Goal: Use online tool/utility: Utilize a website feature to perform a specific function

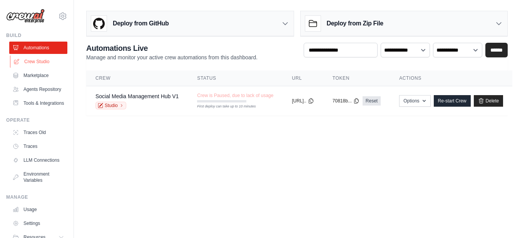
drag, startPoint x: 0, startPoint y: 0, endPoint x: 40, endPoint y: 59, distance: 71.6
click at [40, 59] on link "Crew Studio" at bounding box center [39, 61] width 58 height 12
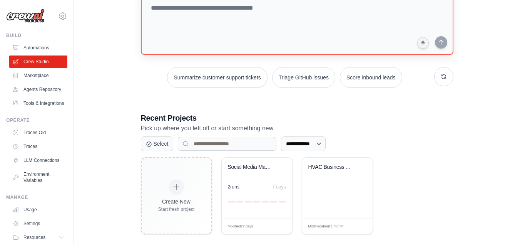
scroll to position [57, 0]
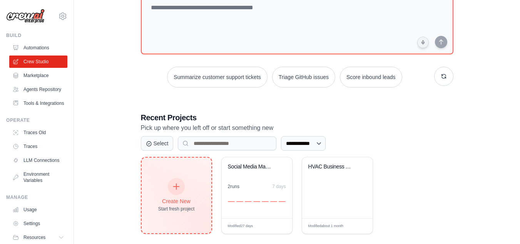
click at [171, 192] on div "Create New Start fresh project" at bounding box center [176, 195] width 37 height 33
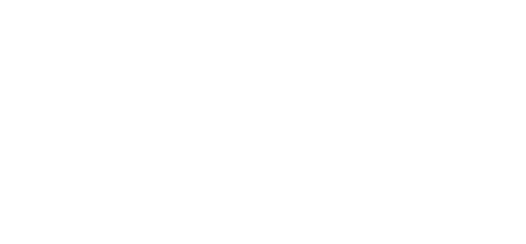
click at [176, 0] on html at bounding box center [263, 0] width 526 height 0
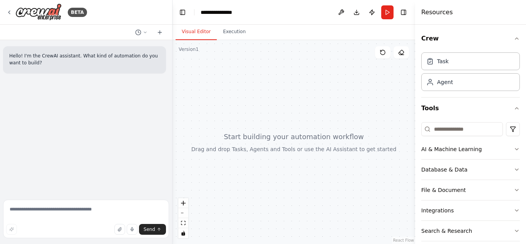
click at [89, 68] on div "Hello! I'm the CrewAI assistant. What kind of automation do you want to build?" at bounding box center [84, 59] width 163 height 27
click at [81, 213] on textarea at bounding box center [86, 218] width 166 height 39
paste textarea "**********"
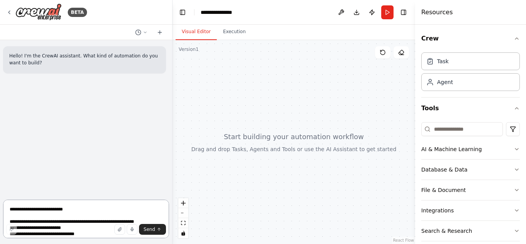
scroll to position [84, 0]
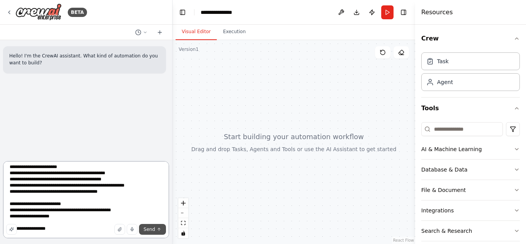
type textarea "**********"
click at [153, 229] on span "Send" at bounding box center [150, 229] width 12 height 6
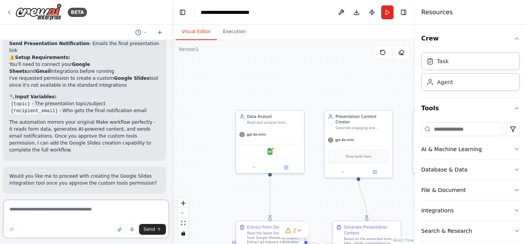
scroll to position [1283, 0]
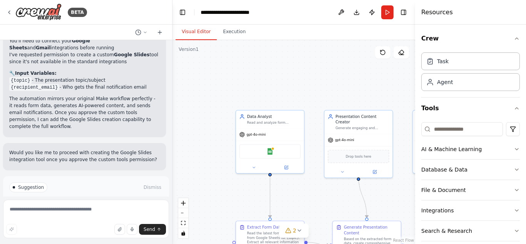
click at [109, 214] on button "Run Automation" at bounding box center [86, 220] width 154 height 12
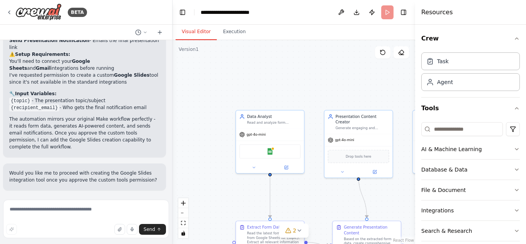
scroll to position [1221, 0]
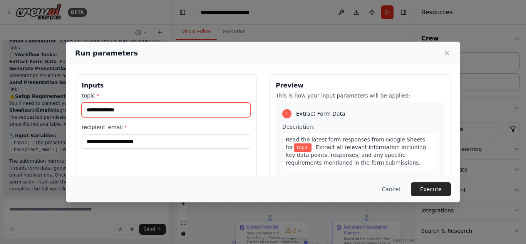
click at [111, 112] on input "topic *" at bounding box center [166, 109] width 169 height 15
click at [133, 109] on input "topic *" at bounding box center [166, 109] width 169 height 15
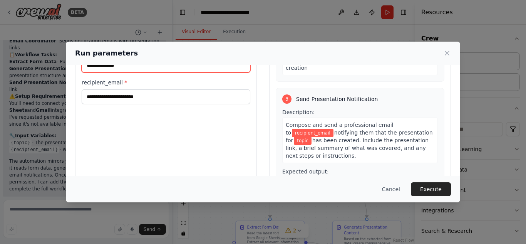
scroll to position [0, 0]
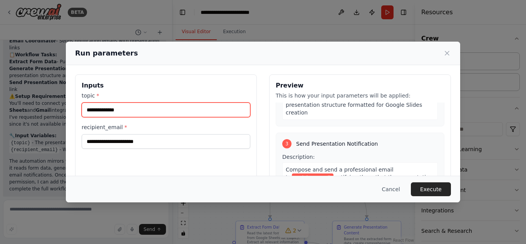
click at [100, 111] on input "topic *" at bounding box center [166, 109] width 169 height 15
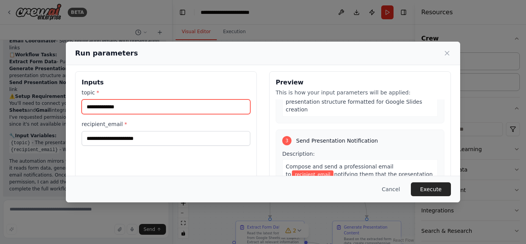
scroll to position [2, 0]
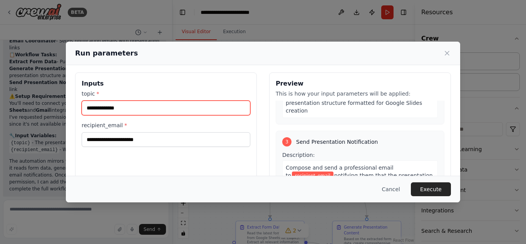
click at [189, 111] on input "topic *" at bounding box center [166, 107] width 169 height 15
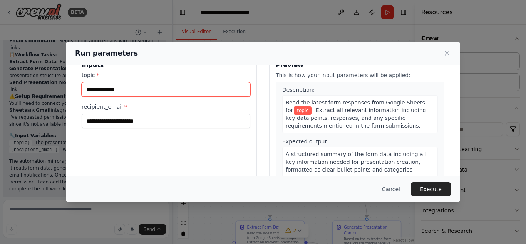
scroll to position [0, 0]
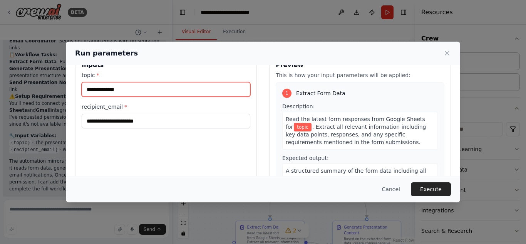
click at [181, 86] on input "topic *" at bounding box center [166, 89] width 169 height 15
type input "**********"
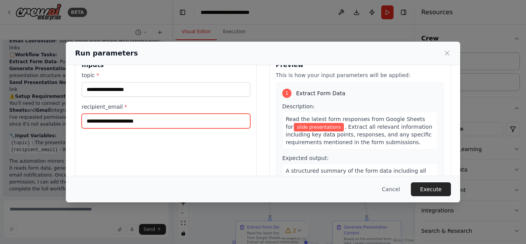
click at [134, 119] on input "recipient_email *" at bounding box center [166, 121] width 169 height 15
type input "**********"
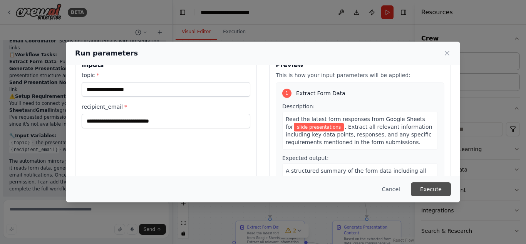
click at [426, 184] on button "Execute" at bounding box center [431, 189] width 40 height 14
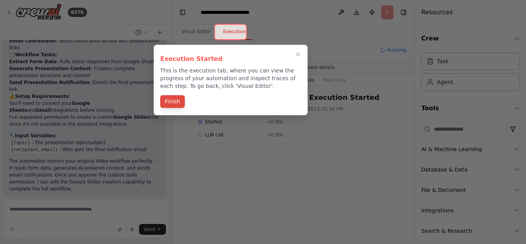
click at [175, 104] on button "Finish" at bounding box center [172, 101] width 25 height 13
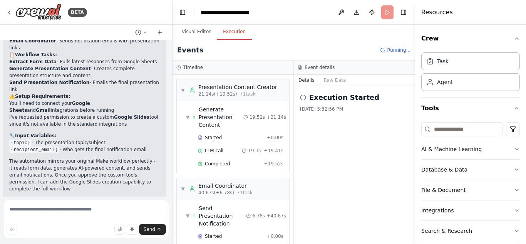
scroll to position [1283, 0]
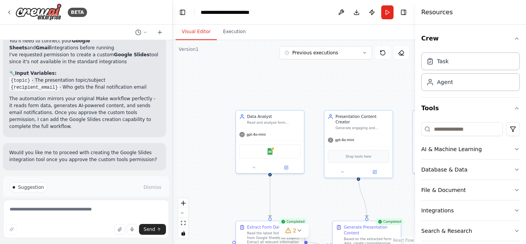
click at [198, 32] on button "Visual Editor" at bounding box center [196, 32] width 41 height 16
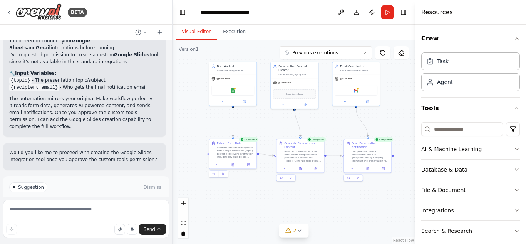
drag, startPoint x: 227, startPoint y: 161, endPoint x: 178, endPoint y: 105, distance: 74.8
click at [178, 105] on div ".deletable-edge-delete-btn { width: 20px; height: 20px; border: 0px solid #ffff…" at bounding box center [294, 142] width 243 height 204
click at [324, 183] on div ".deletable-edge-delete-btn { width: 20px; height: 20px; border: 0px solid #ffff…" at bounding box center [294, 142] width 243 height 204
click at [299, 228] on icon at bounding box center [299, 230] width 6 height 6
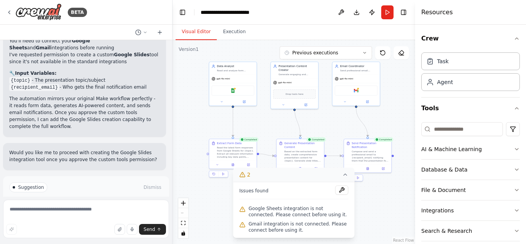
click at [297, 213] on span "Google Sheets integration is not connected. Please connect before using it." at bounding box center [299, 211] width 100 height 12
click at [118, 182] on div "Suggestion Dismiss I have some suggestions to help you move forward with your a…" at bounding box center [86, 204] width 154 height 44
click at [116, 214] on button "Improve automation" at bounding box center [86, 220] width 154 height 12
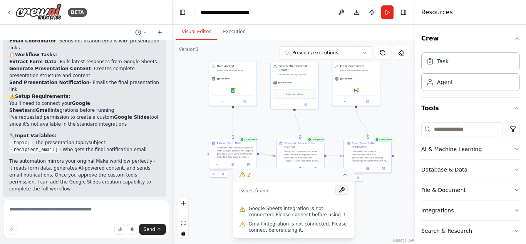
click at [345, 192] on button at bounding box center [341, 189] width 13 height 9
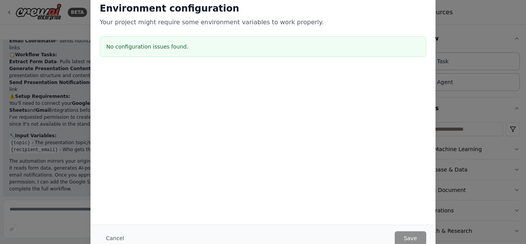
click at [167, 49] on h3 "No configuration issues found." at bounding box center [262, 47] width 313 height 8
click at [74, 62] on div "Environment configuration Your project might require some environment variables…" at bounding box center [263, 122] width 526 height 244
click at [118, 48] on h3 "No configuration issues found." at bounding box center [262, 47] width 313 height 8
click at [122, 238] on button "Cancel" at bounding box center [115, 238] width 30 height 14
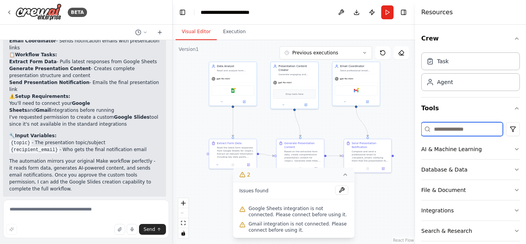
click at [467, 131] on input at bounding box center [462, 129] width 82 height 14
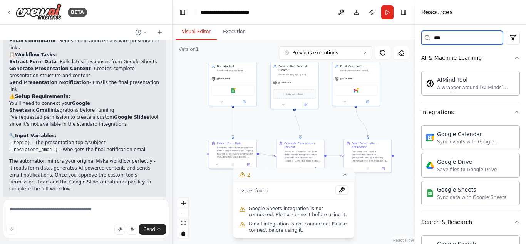
scroll to position [92, 0]
type input "***"
click at [454, 196] on div "Sync data with Google Sheets" at bounding box center [471, 196] width 69 height 6
click at [453, 198] on div "Sync data with Google Sheets" at bounding box center [471, 196] width 69 height 6
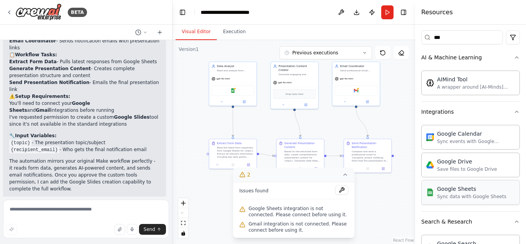
click at [459, 191] on div "Google Sheets" at bounding box center [471, 189] width 69 height 8
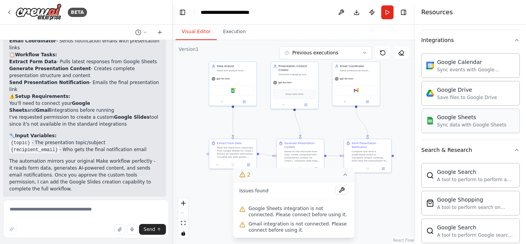
scroll to position [164, 0]
click at [503, 121] on div "Google Sheets Sync data with Google Sheets" at bounding box center [470, 119] width 99 height 25
click at [441, 123] on div "Sync data with Google Sheets" at bounding box center [471, 124] width 69 height 6
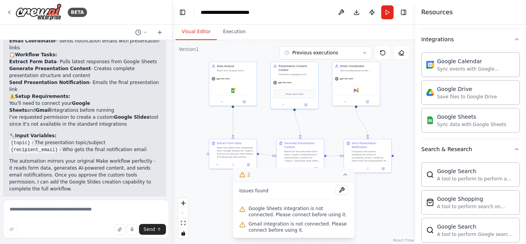
click at [514, 39] on div "Crew Task Agent Tools *** AI & Machine Learning AIMind Tool A wrapper around [A…" at bounding box center [470, 134] width 111 height 219
click at [514, 37] on icon "button" at bounding box center [517, 39] width 6 height 6
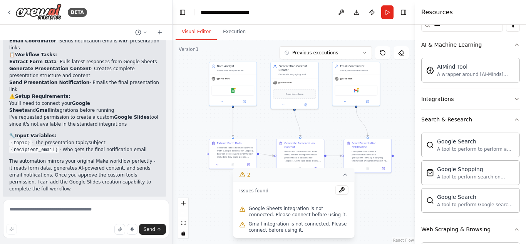
scroll to position [104, 0]
click at [514, 44] on icon "button" at bounding box center [517, 45] width 6 height 6
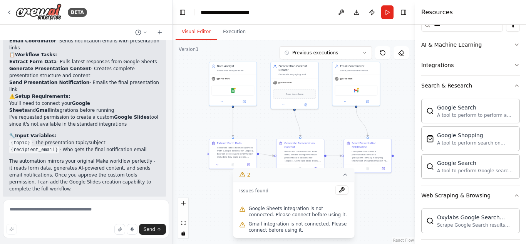
click at [514, 85] on icon "button" at bounding box center [517, 85] width 6 height 6
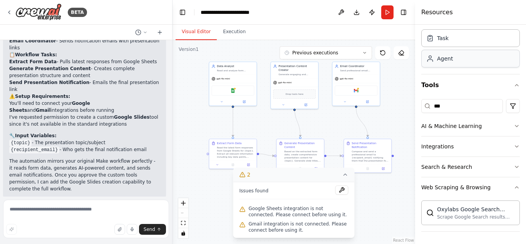
scroll to position [0, 0]
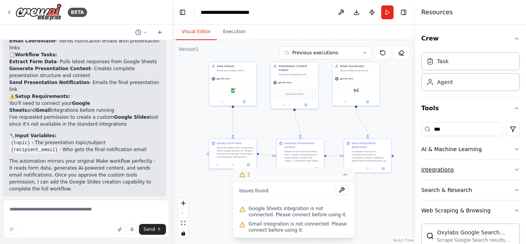
click at [511, 165] on button "Integrations" at bounding box center [470, 169] width 99 height 20
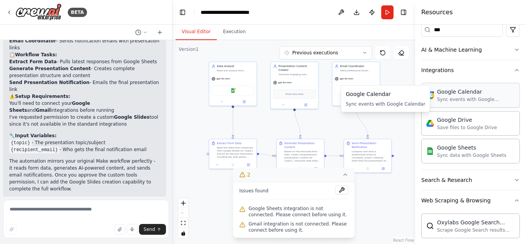
scroll to position [100, 0]
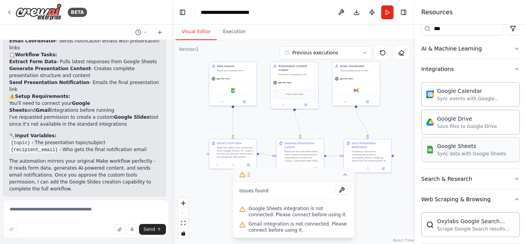
click at [450, 148] on div "Google Sheets" at bounding box center [471, 146] width 69 height 8
click at [434, 146] on div "Google Sheets Sync data with Google Sheets" at bounding box center [466, 149] width 80 height 15
click at [430, 152] on img at bounding box center [430, 150] width 8 height 8
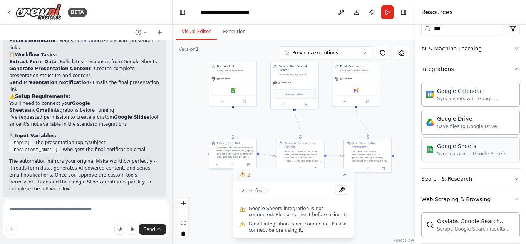
click at [435, 156] on div "Google Sheets Sync data with Google Sheets" at bounding box center [466, 149] width 80 height 15
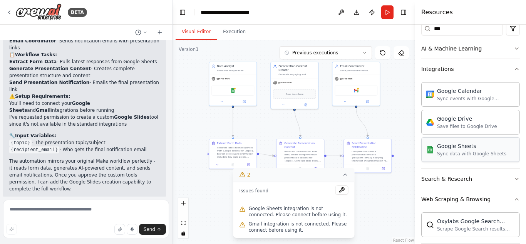
click at [441, 150] on div "Google Sheets Sync data with Google Sheets" at bounding box center [471, 149] width 69 height 15
click at [445, 147] on div "Google Sheets" at bounding box center [471, 146] width 69 height 8
